Goal: Transaction & Acquisition: Book appointment/travel/reservation

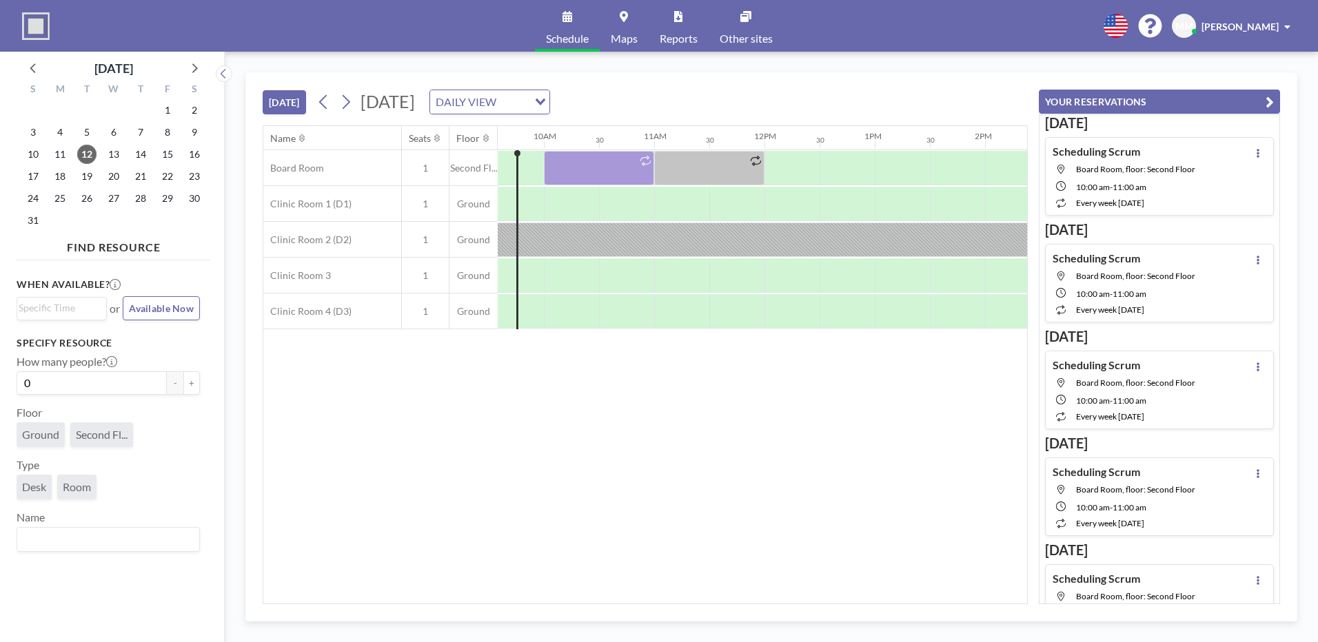
scroll to position [0, 1059]
click at [350, 104] on icon at bounding box center [346, 102] width 8 height 14
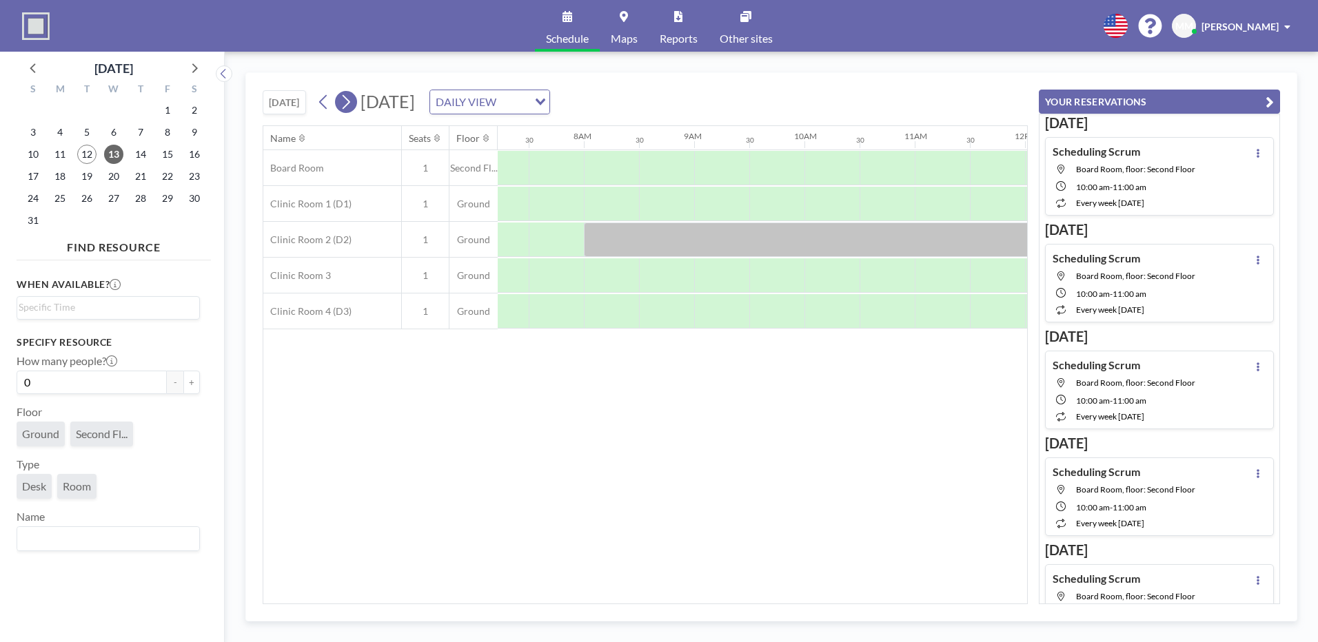
scroll to position [0, 882]
click at [350, 104] on icon at bounding box center [346, 102] width 8 height 14
click at [322, 101] on icon at bounding box center [323, 102] width 13 height 21
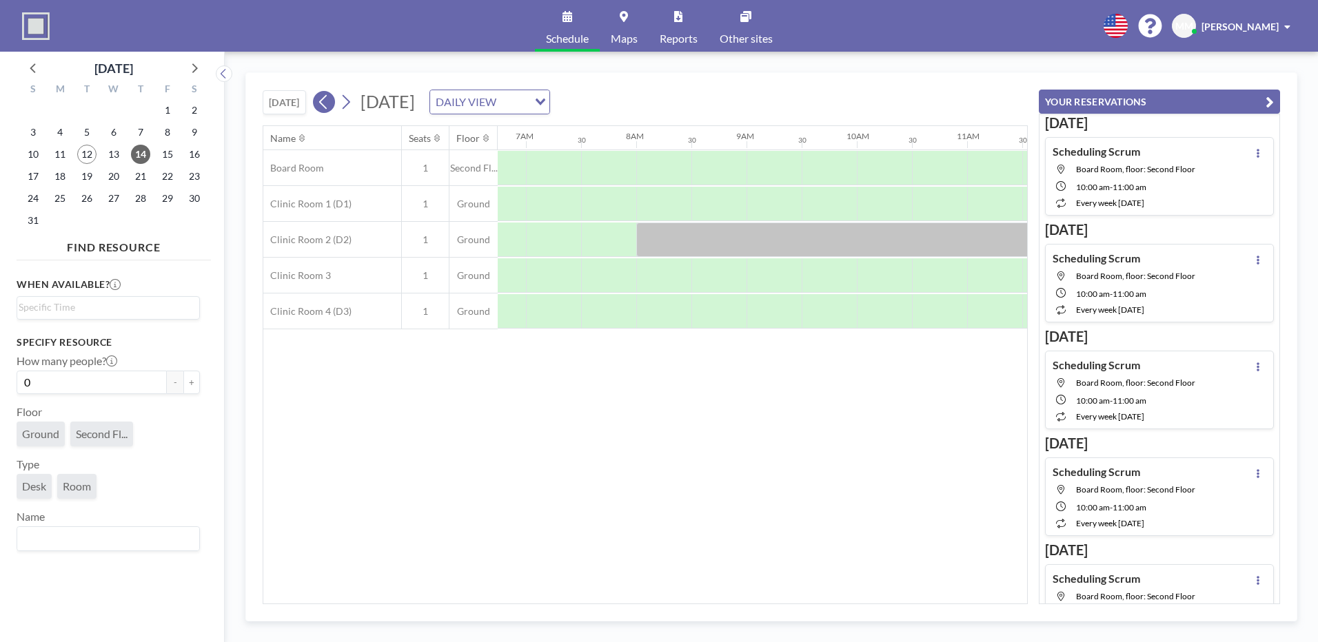
click at [322, 101] on icon at bounding box center [323, 102] width 8 height 14
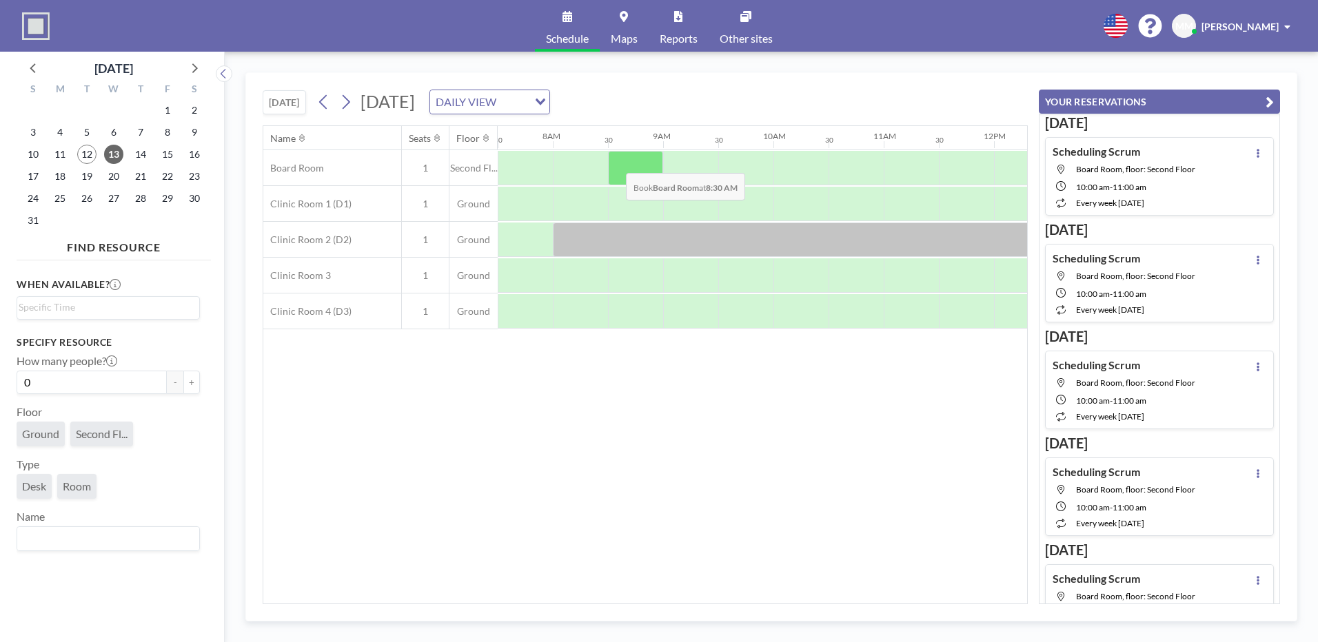
click at [615, 163] on div at bounding box center [635, 168] width 55 height 34
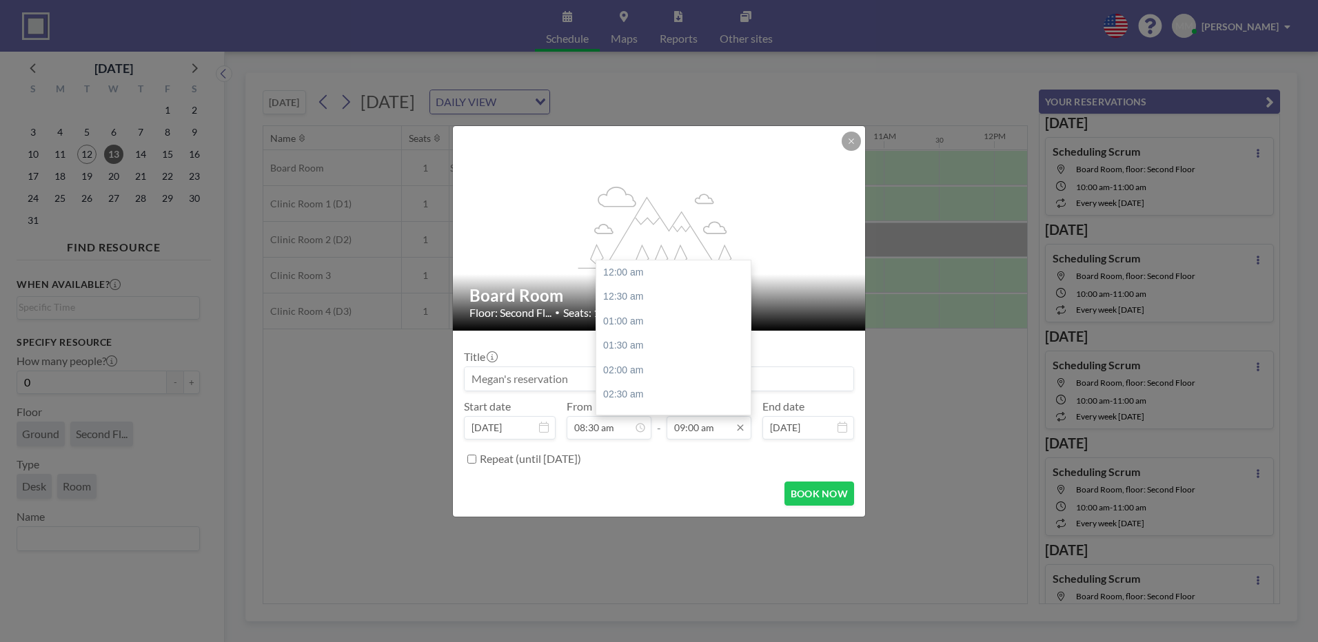
scroll to position [442, 0]
click at [715, 421] on input "09:00 am" at bounding box center [708, 427] width 85 height 23
click at [662, 375] on div "11:00 am" at bounding box center [676, 370] width 161 height 25
type input "11:00 am"
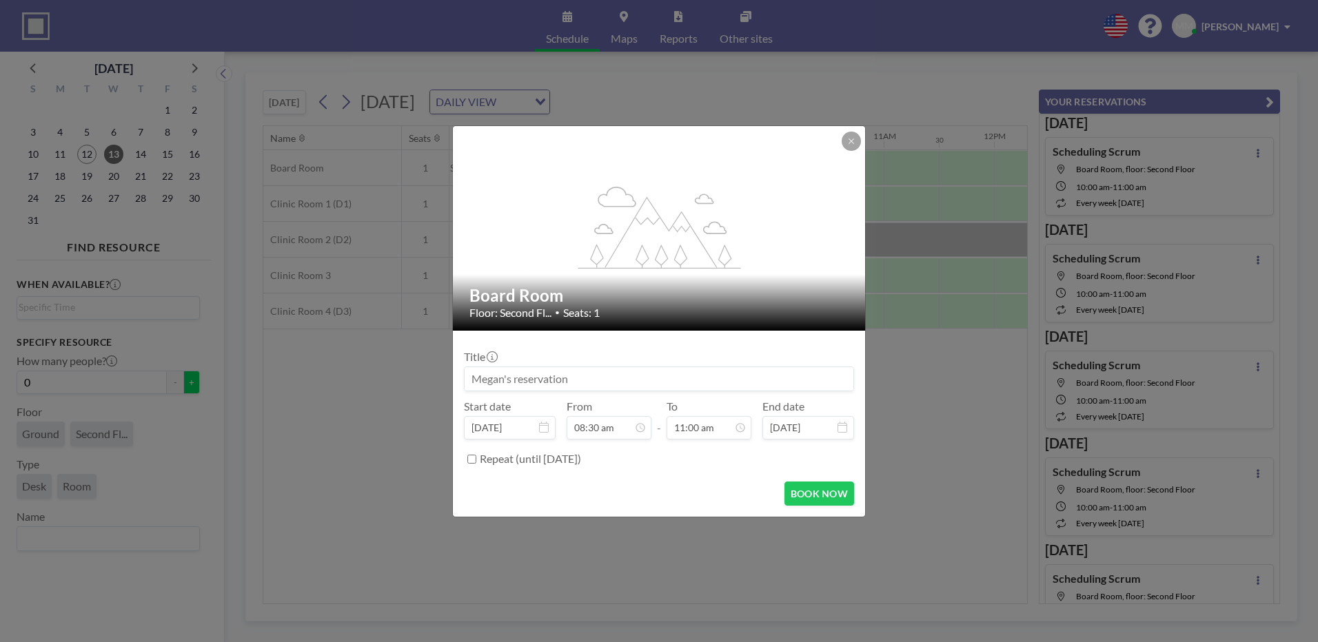
drag, startPoint x: 659, startPoint y: 378, endPoint x: 177, endPoint y: 388, distance: 481.8
click at [185, 392] on div "flex-grow: 1.2; Board Room Floor: Second Fl... • Seats: 1 Title Start date [DAT…" at bounding box center [659, 321] width 1318 height 642
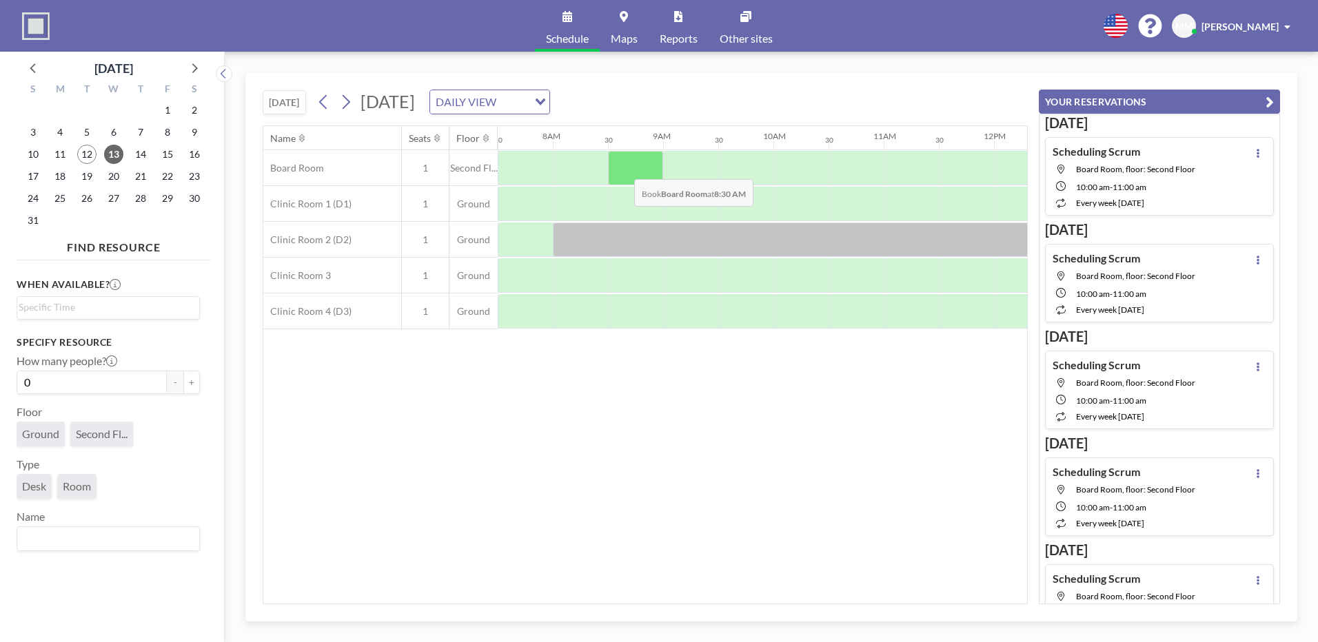
click at [623, 169] on div at bounding box center [635, 168] width 55 height 34
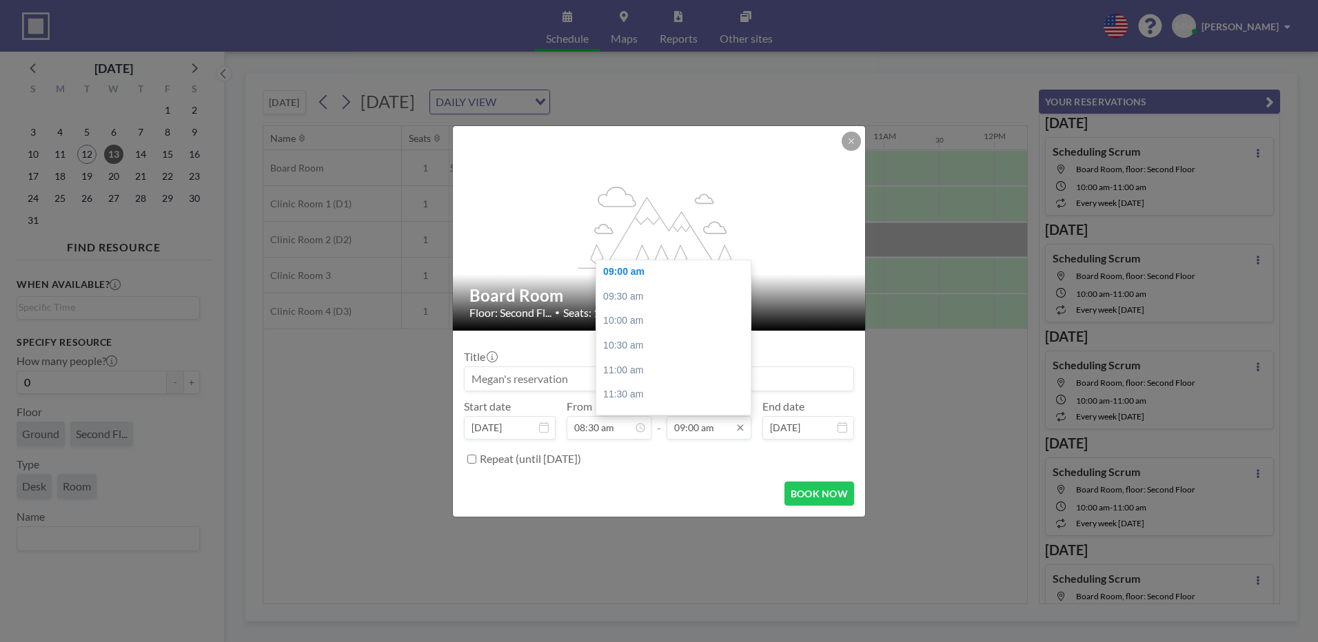
click at [719, 431] on input "09:00 am" at bounding box center [708, 427] width 85 height 23
click at [653, 370] on div "11:00 am" at bounding box center [676, 370] width 161 height 25
type input "11:00 am"
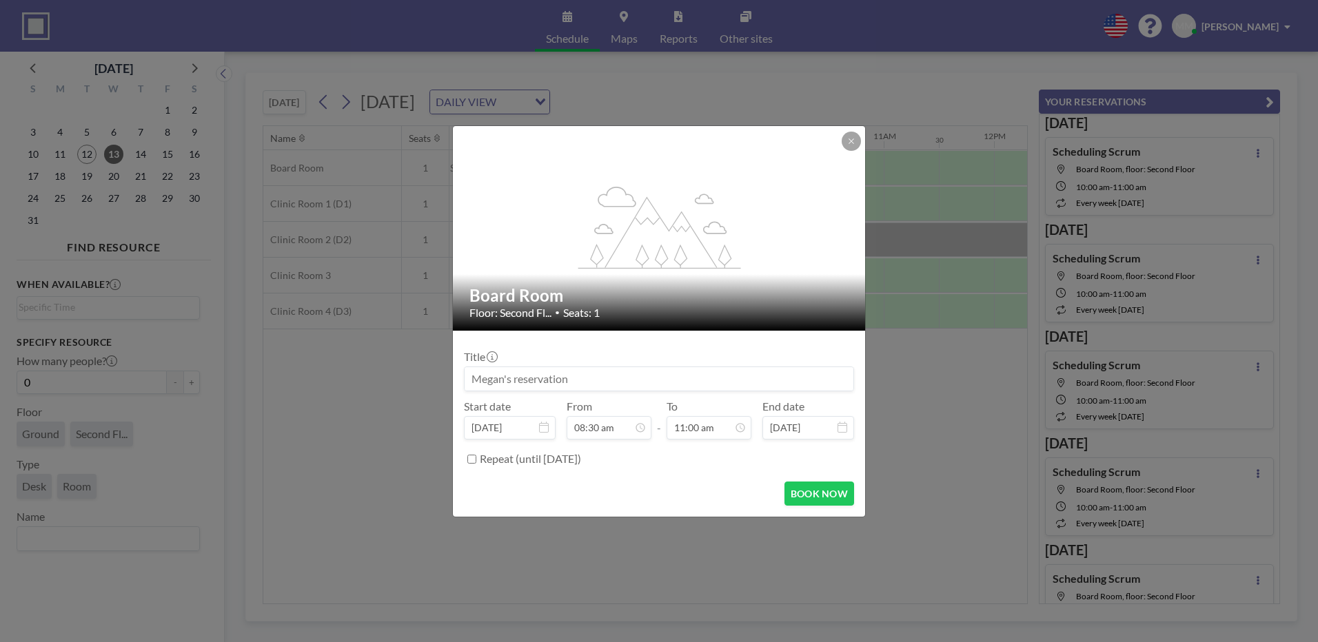
click at [633, 380] on input at bounding box center [658, 378] width 389 height 23
click at [807, 492] on button "BOOK NOW" at bounding box center [819, 494] width 70 height 24
type input "[PERSON_NAME] & [PERSON_NAME]"
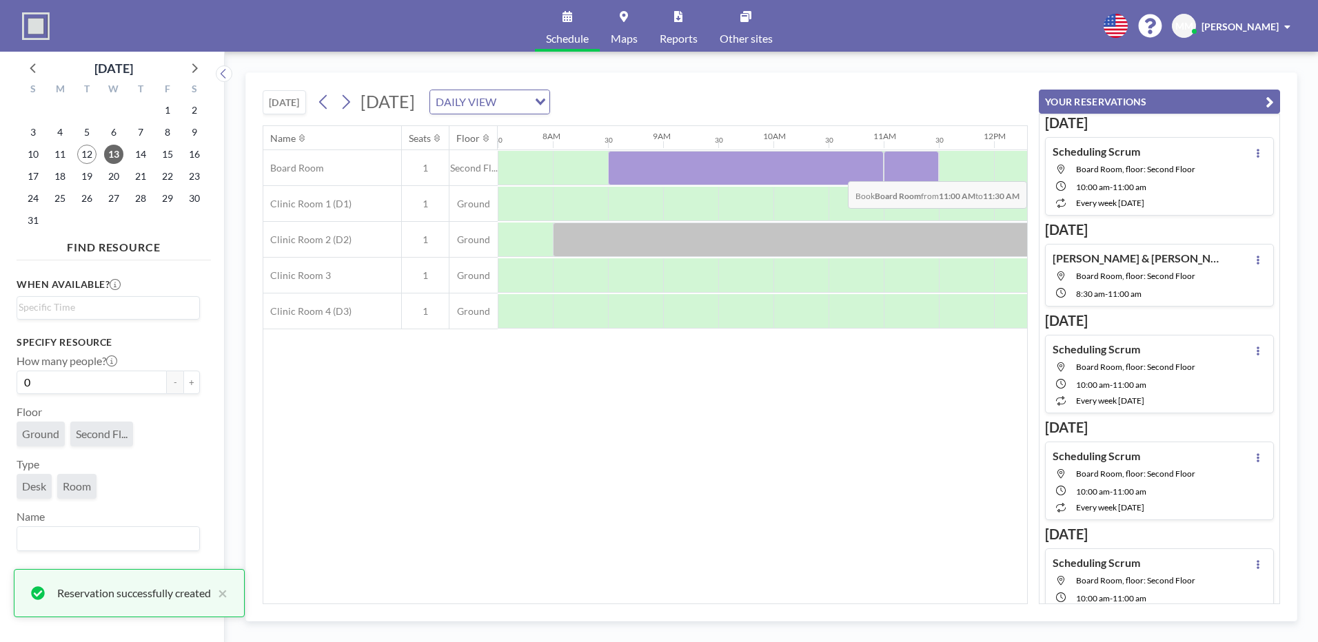
click at [912, 171] on div at bounding box center [910, 168] width 55 height 34
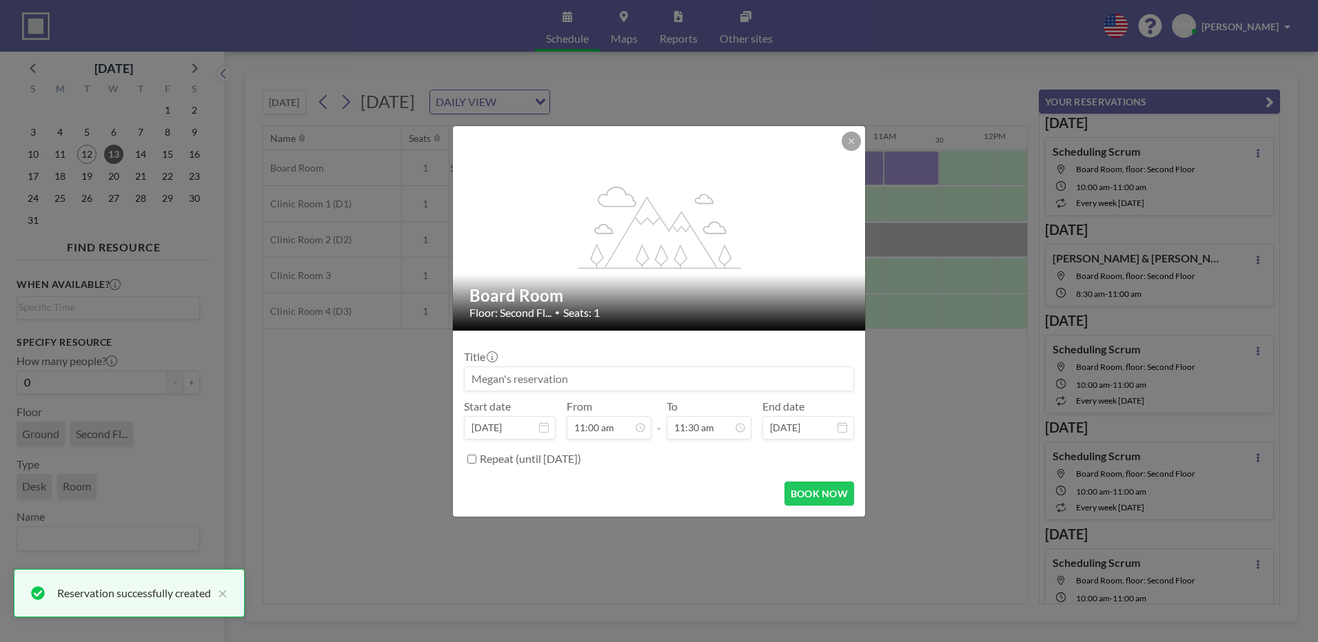
click at [630, 378] on input at bounding box center [658, 378] width 389 height 23
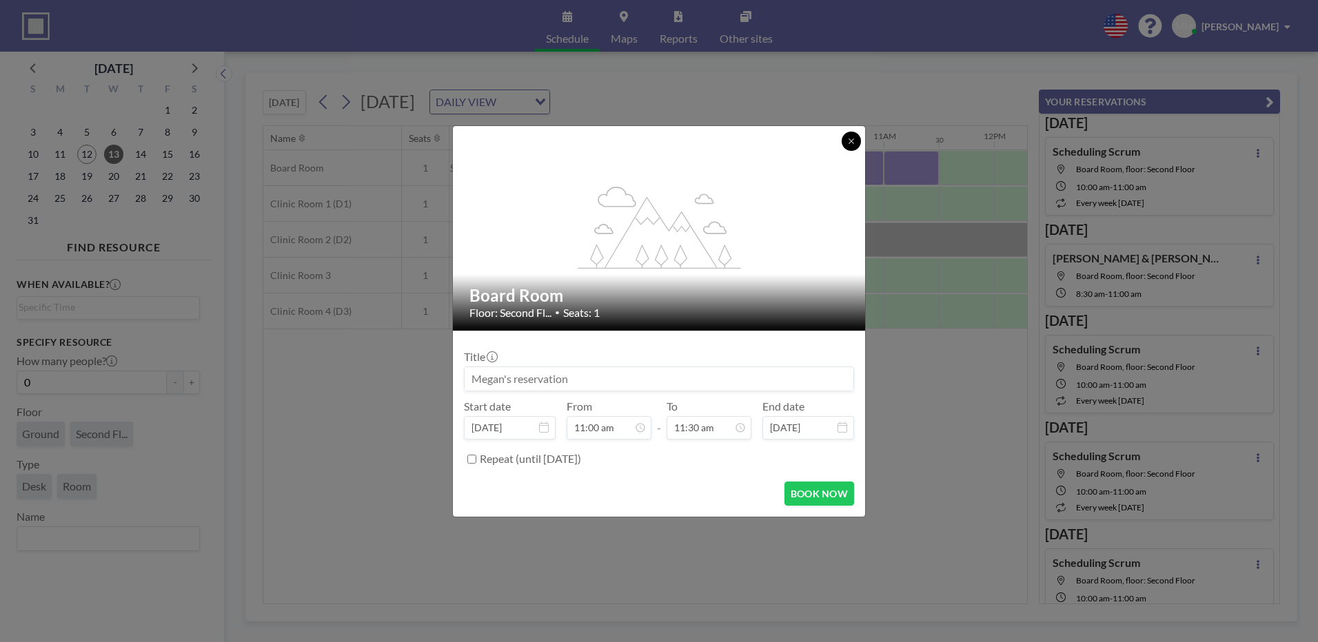
click at [848, 146] on button at bounding box center [850, 141] width 19 height 19
